Goal: Navigation & Orientation: Go to known website

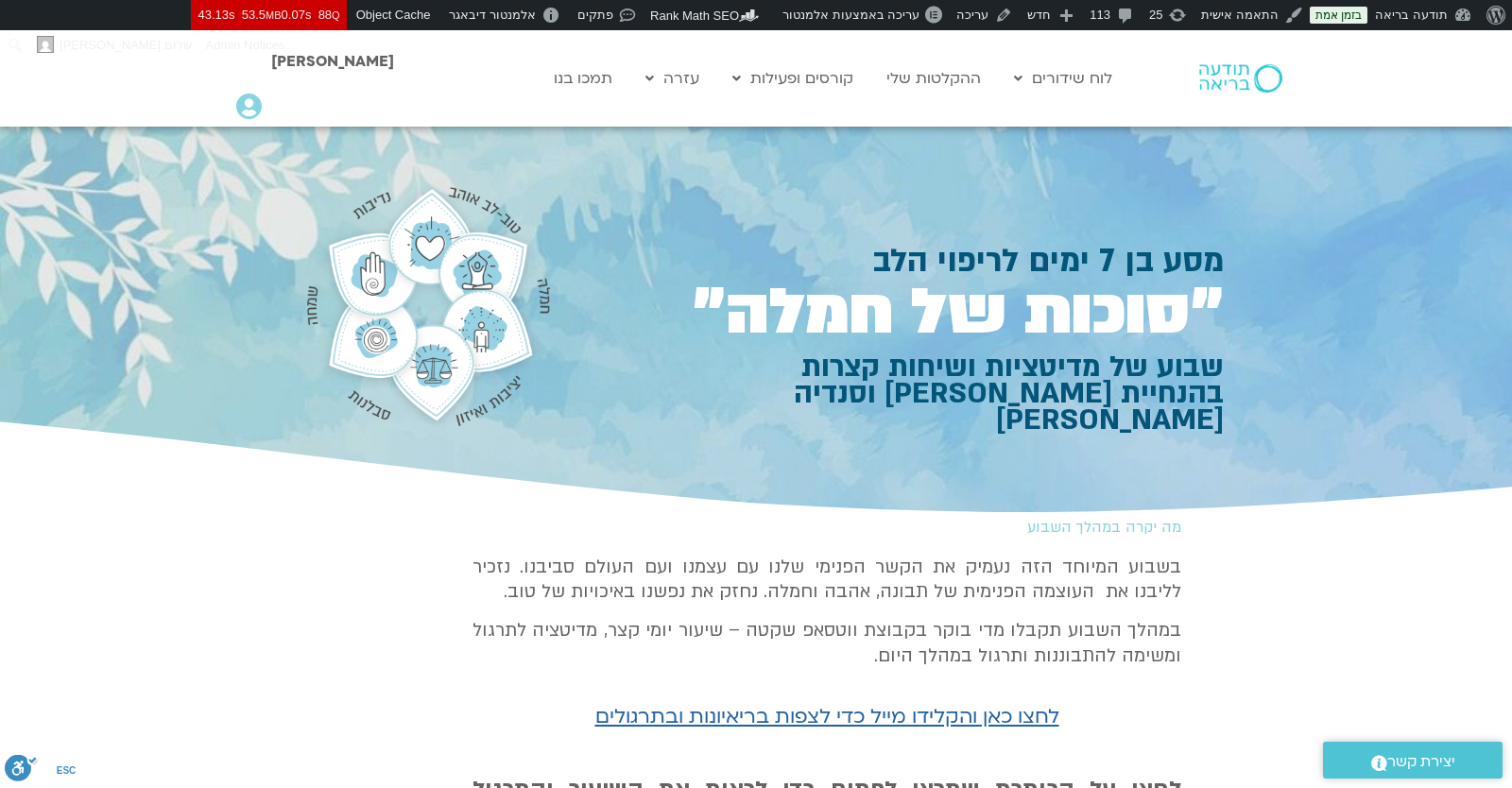
click at [570, 158] on div "מסע בן 7 ימים לריפוי הלב ״סוכות של חמלה״ שבוע של מדיטציות ושיחות קצרות בהנחיית …" at bounding box center [756, 322] width 936 height 392
click at [829, 123] on link "התכניות שלי" at bounding box center [826, 119] width 208 height 44
click at [248, 112] on icon at bounding box center [249, 107] width 26 height 27
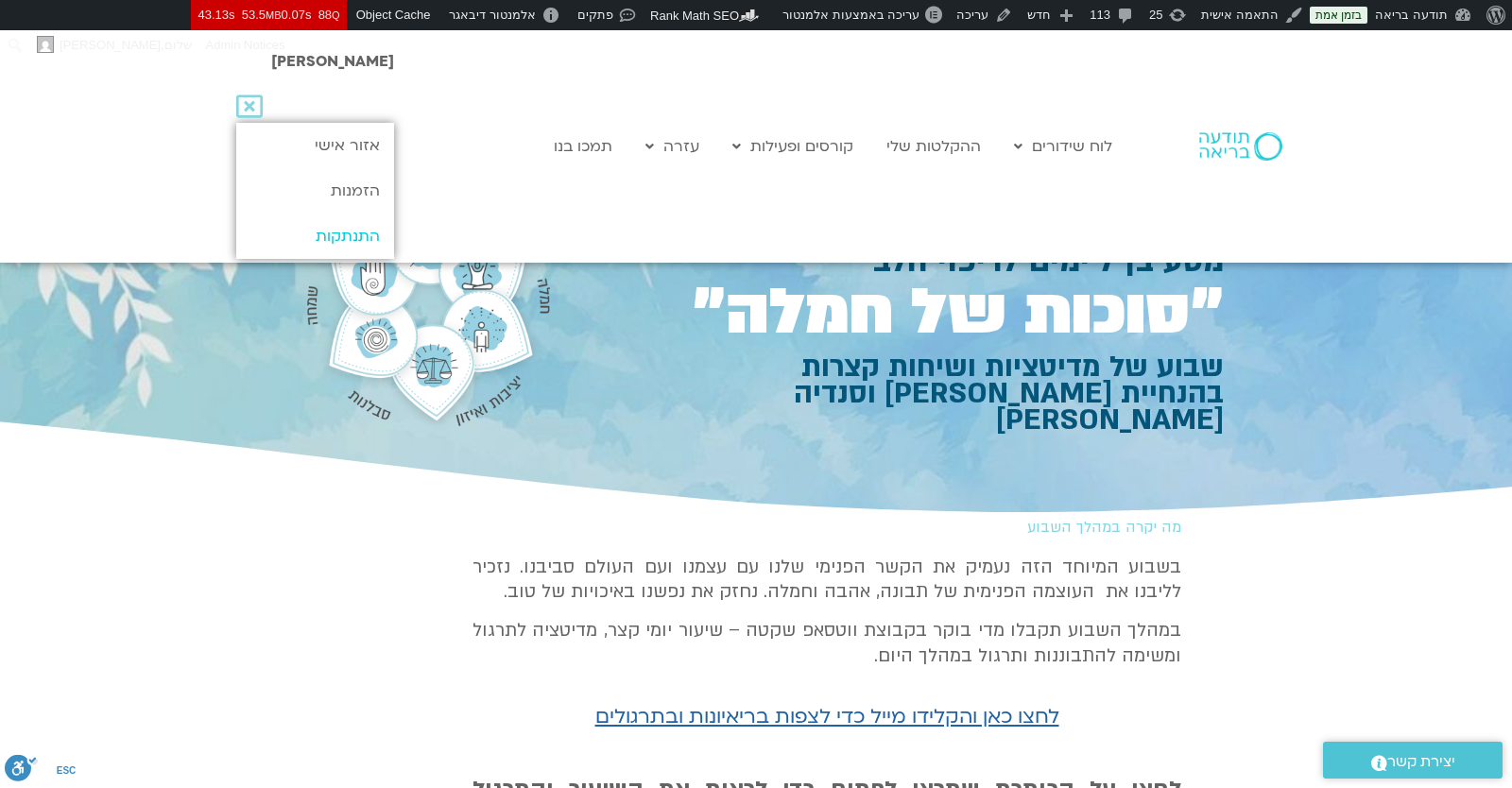
click at [300, 230] on link "התנתקות" at bounding box center [315, 236] width 157 height 46
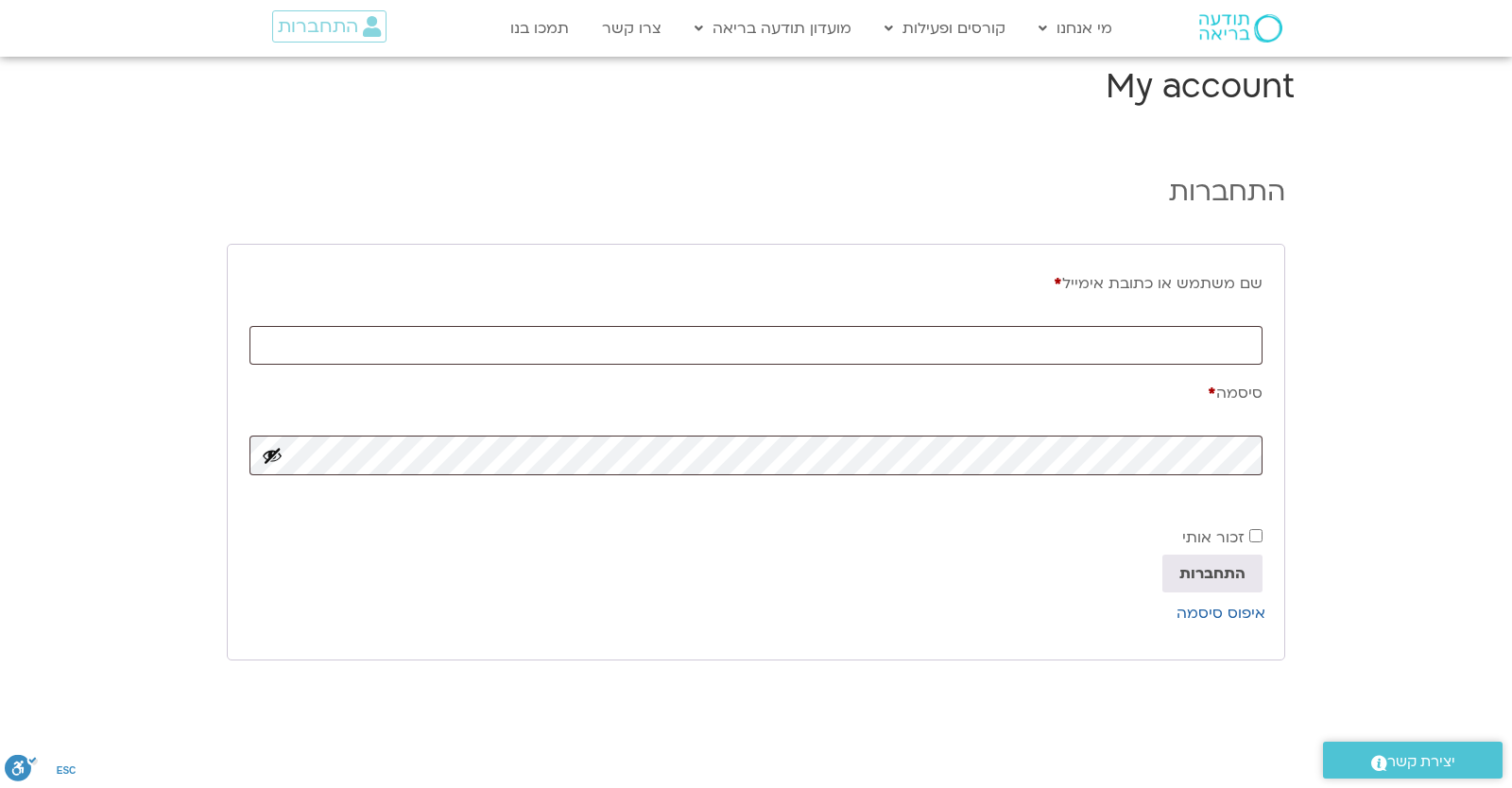
click at [1248, 55] on div at bounding box center [1213, 28] width 163 height 55
click at [1242, 31] on img at bounding box center [1240, 28] width 83 height 28
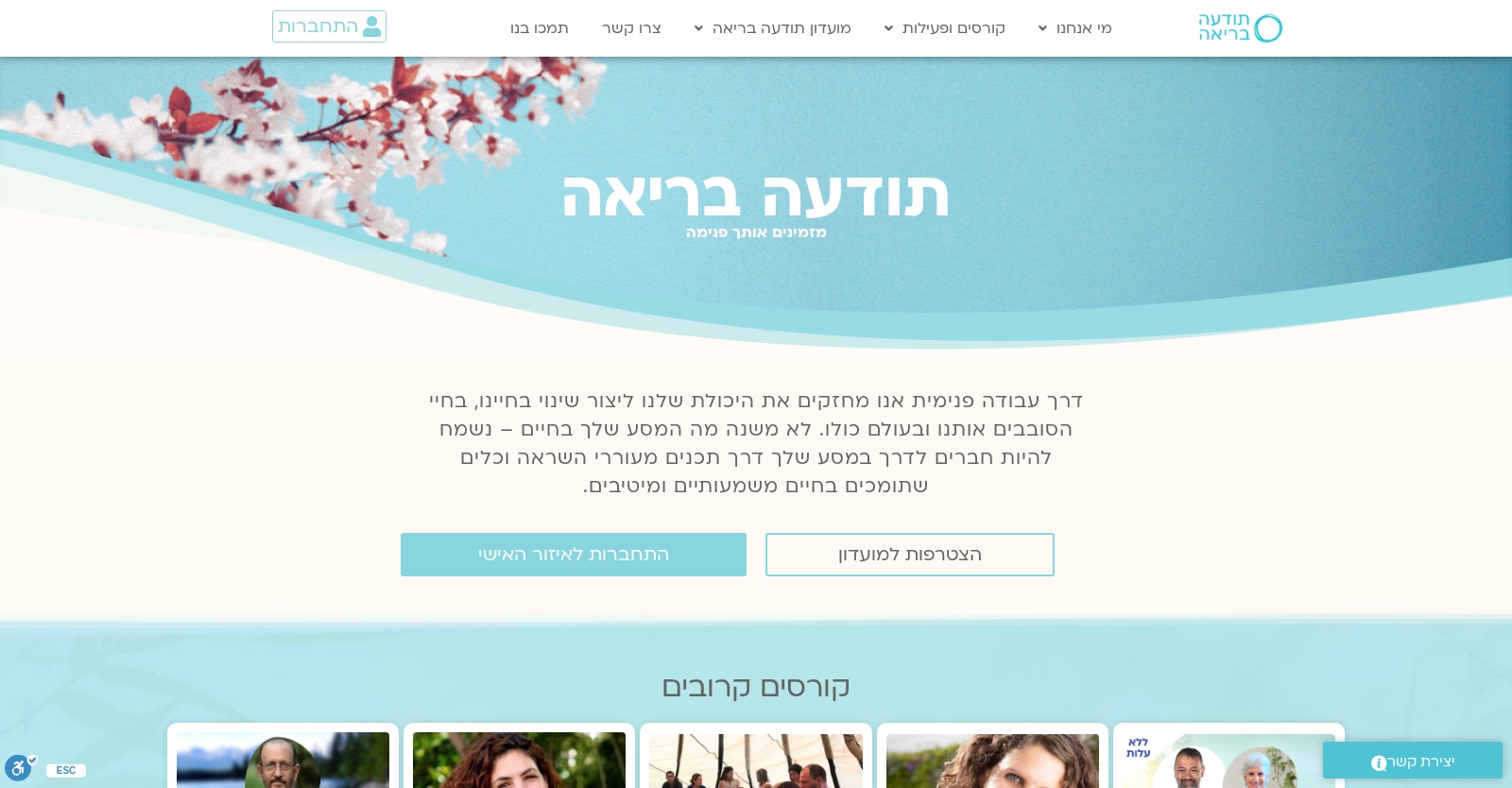
click at [1200, 244] on div "מזמינים אותך פנימה" at bounding box center [756, 248] width 1512 height 17
click at [329, 27] on span "התחברות" at bounding box center [318, 26] width 81 height 21
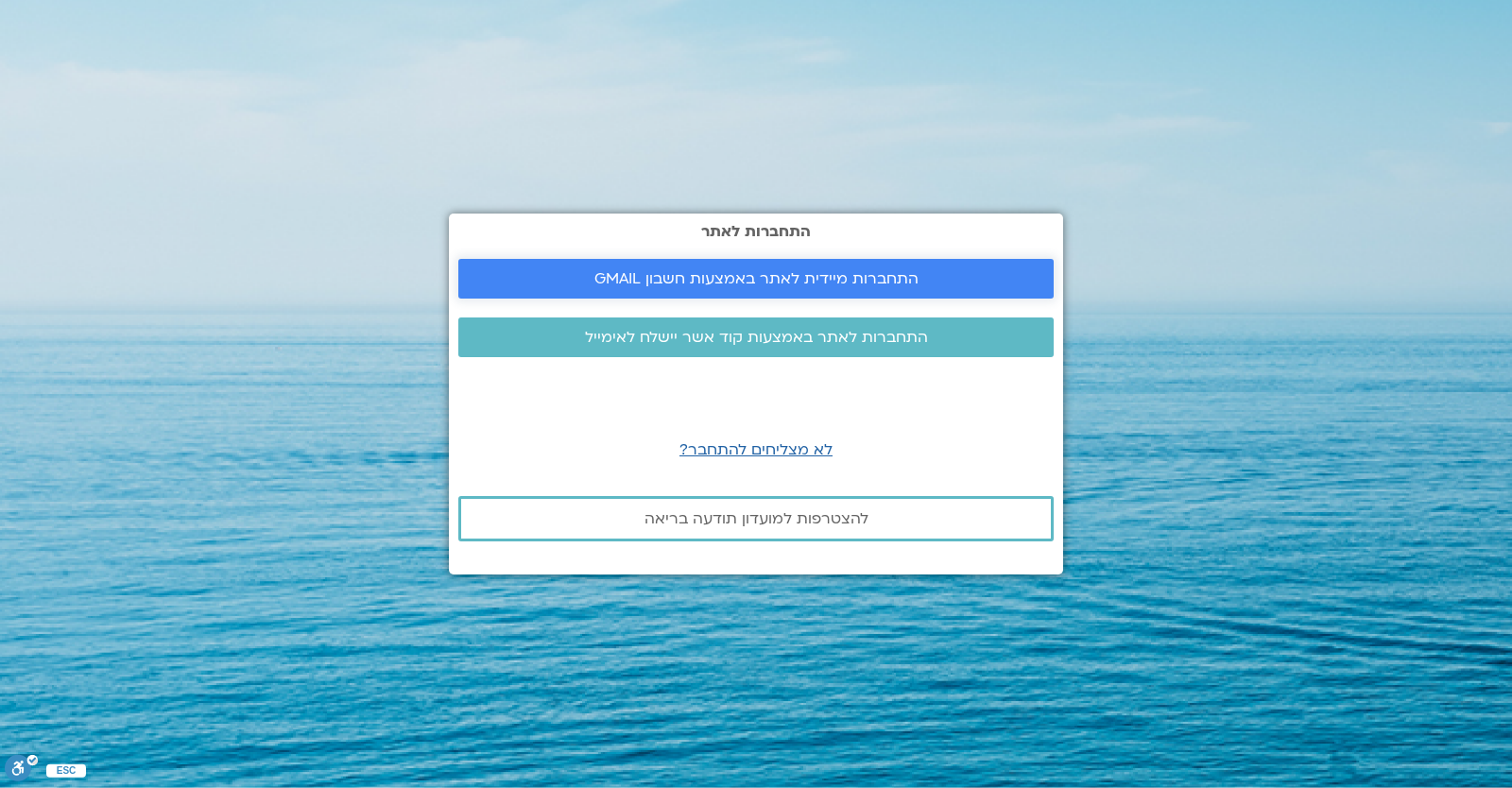
click at [840, 297] on link "התחברות מיידית לאתר באמצעות חשבון GMAIL" at bounding box center [756, 279] width 595 height 40
